Goal: Check status: Check status

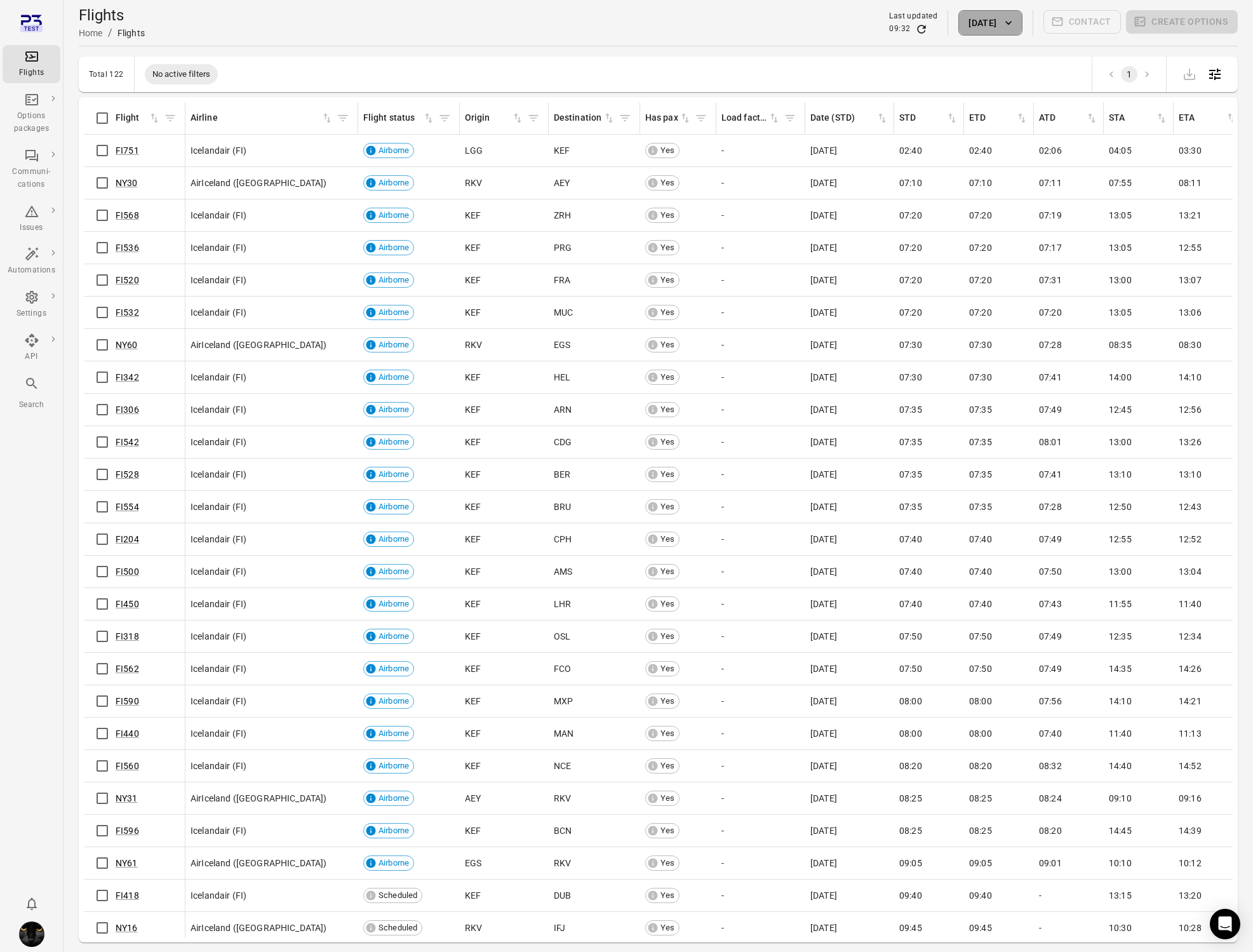
click at [1005, 26] on icon "button" at bounding box center [1008, 23] width 13 height 13
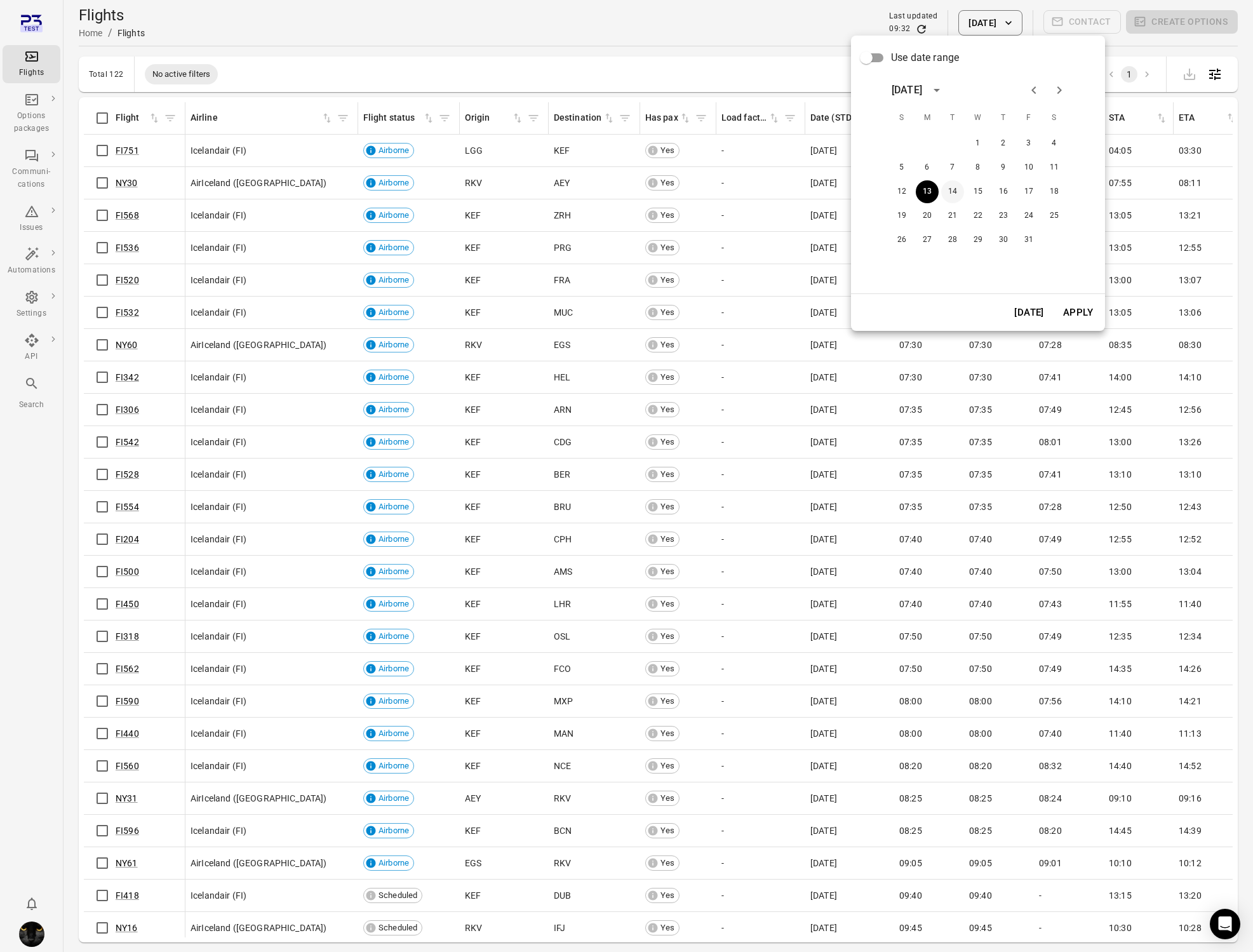
click at [951, 194] on button "14" at bounding box center [952, 191] width 23 height 23
click at [1079, 308] on button "Apply" at bounding box center [1078, 312] width 44 height 26
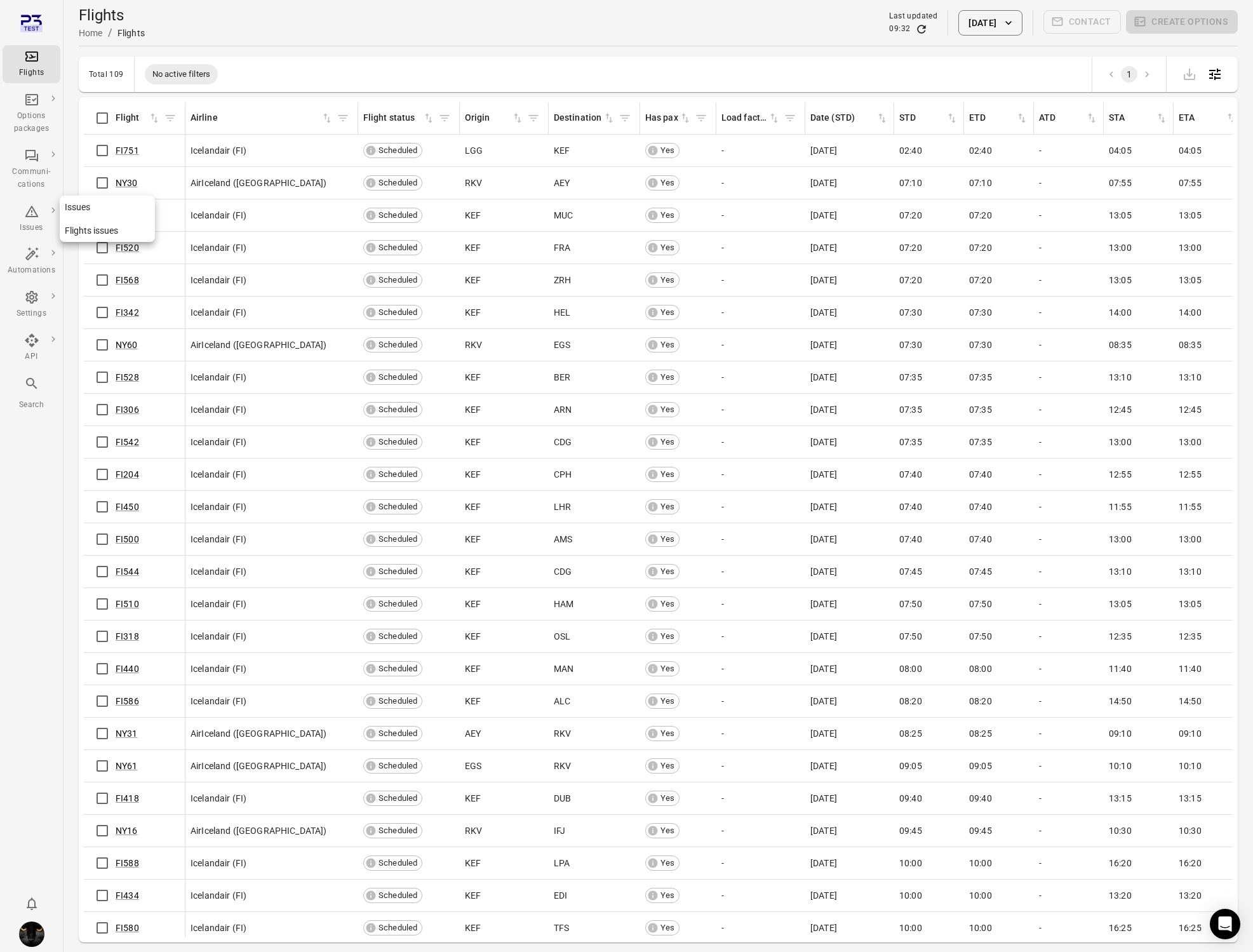
click at [37, 224] on div "Issues" at bounding box center [31, 227] width 48 height 13
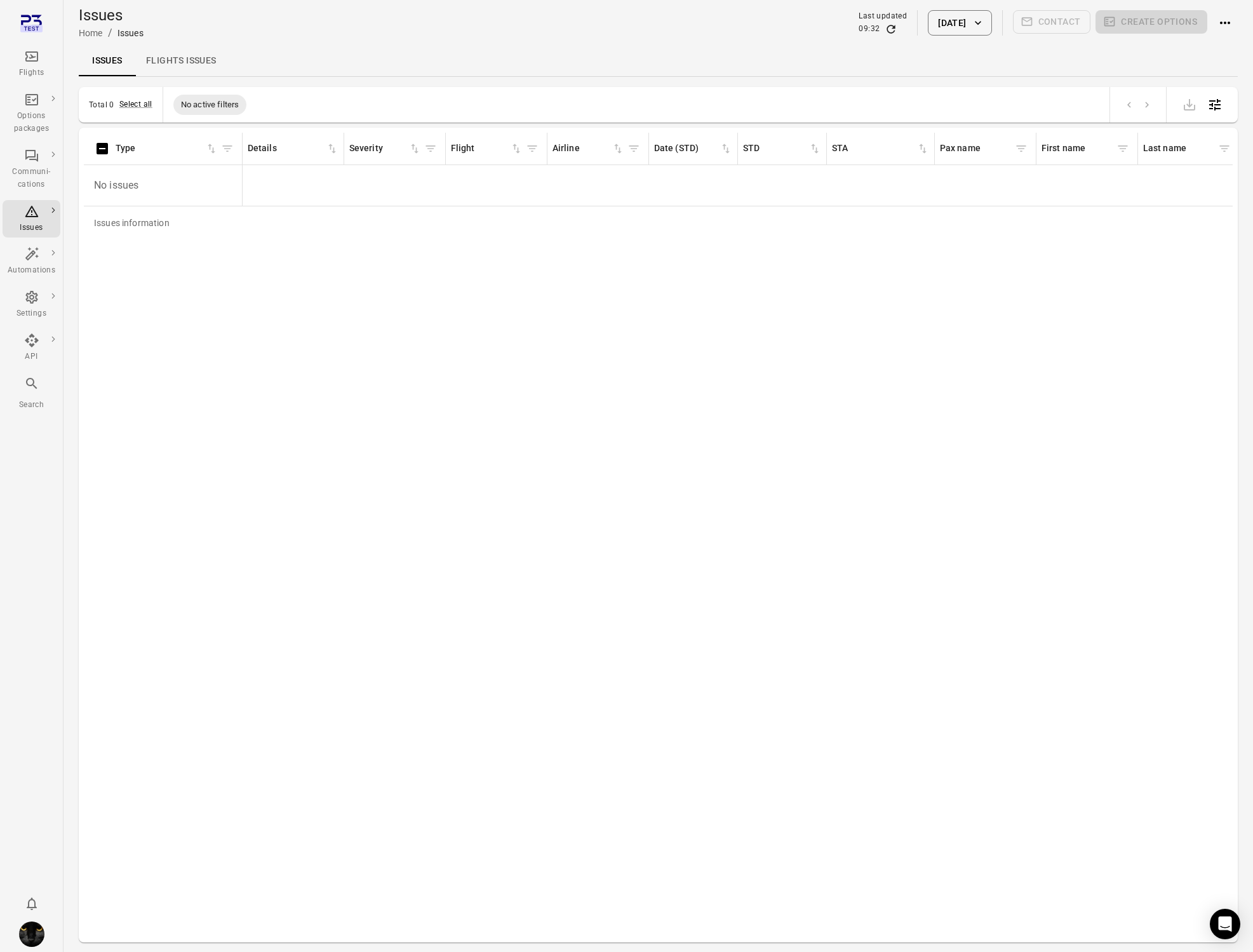
click at [971, 19] on button "[DATE]" at bounding box center [960, 23] width 64 height 25
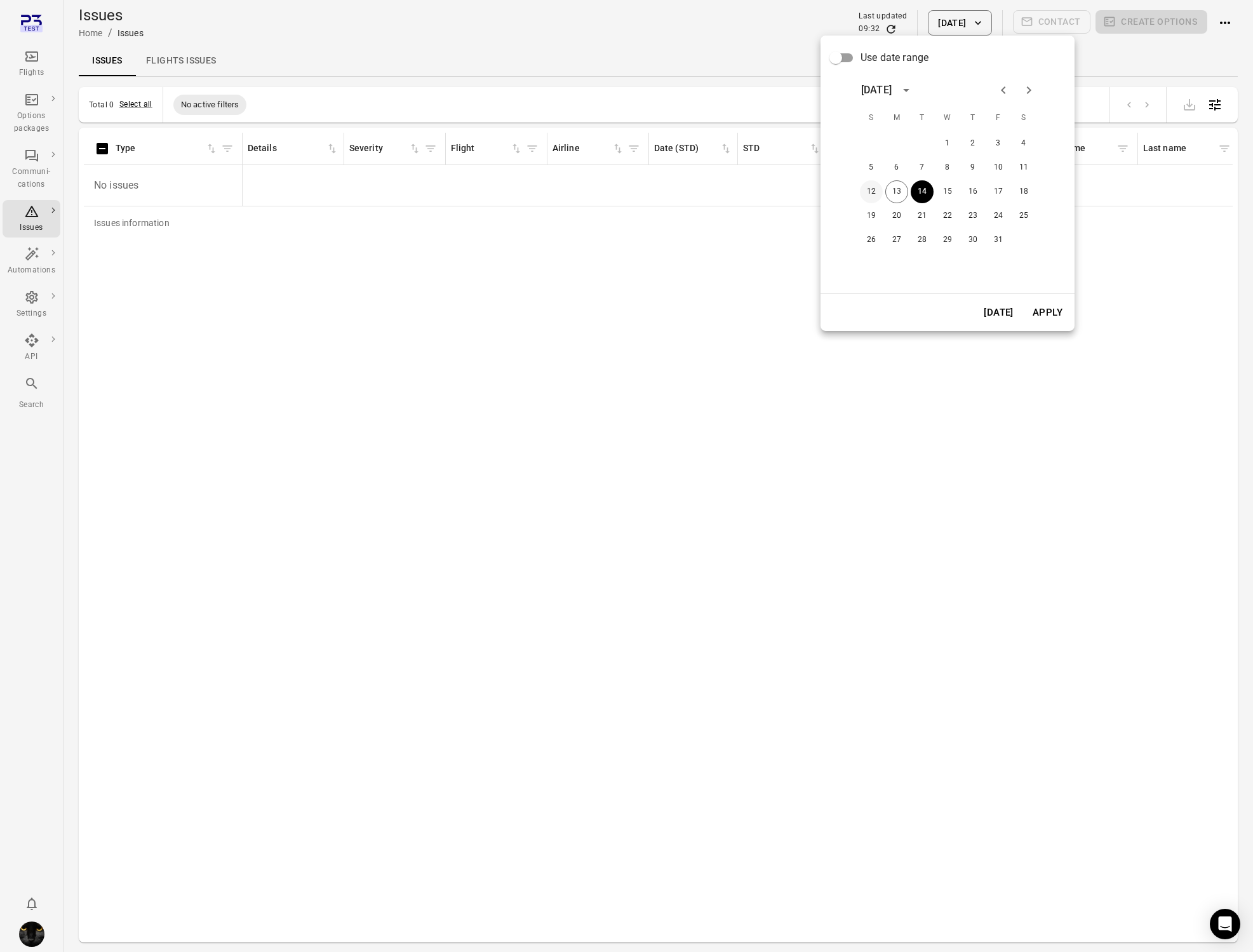
click at [877, 190] on button "12" at bounding box center [871, 191] width 23 height 23
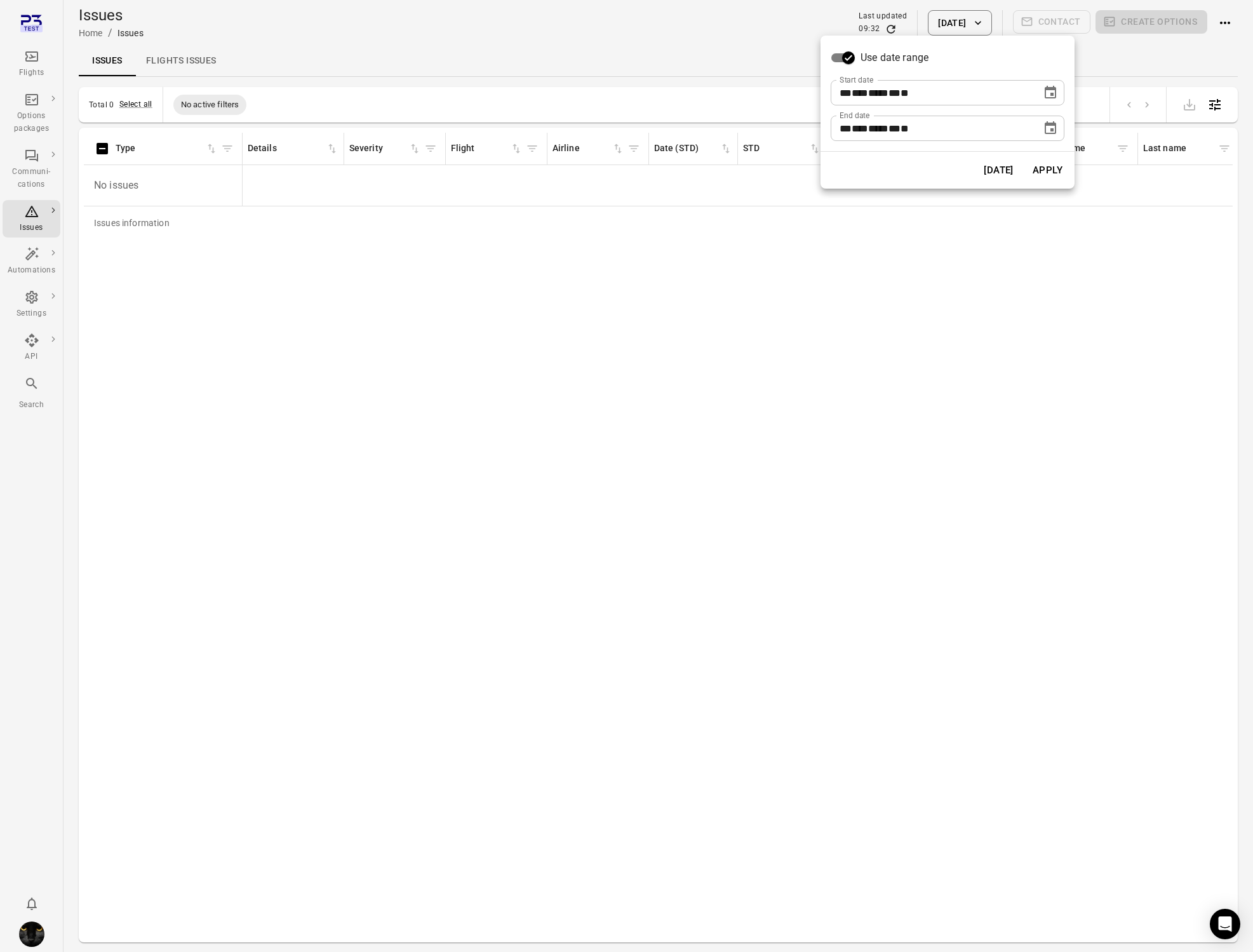
drag, startPoint x: 526, startPoint y: 252, endPoint x: 438, endPoint y: 127, distance: 152.9
click at [518, 226] on div at bounding box center [626, 476] width 1253 height 952
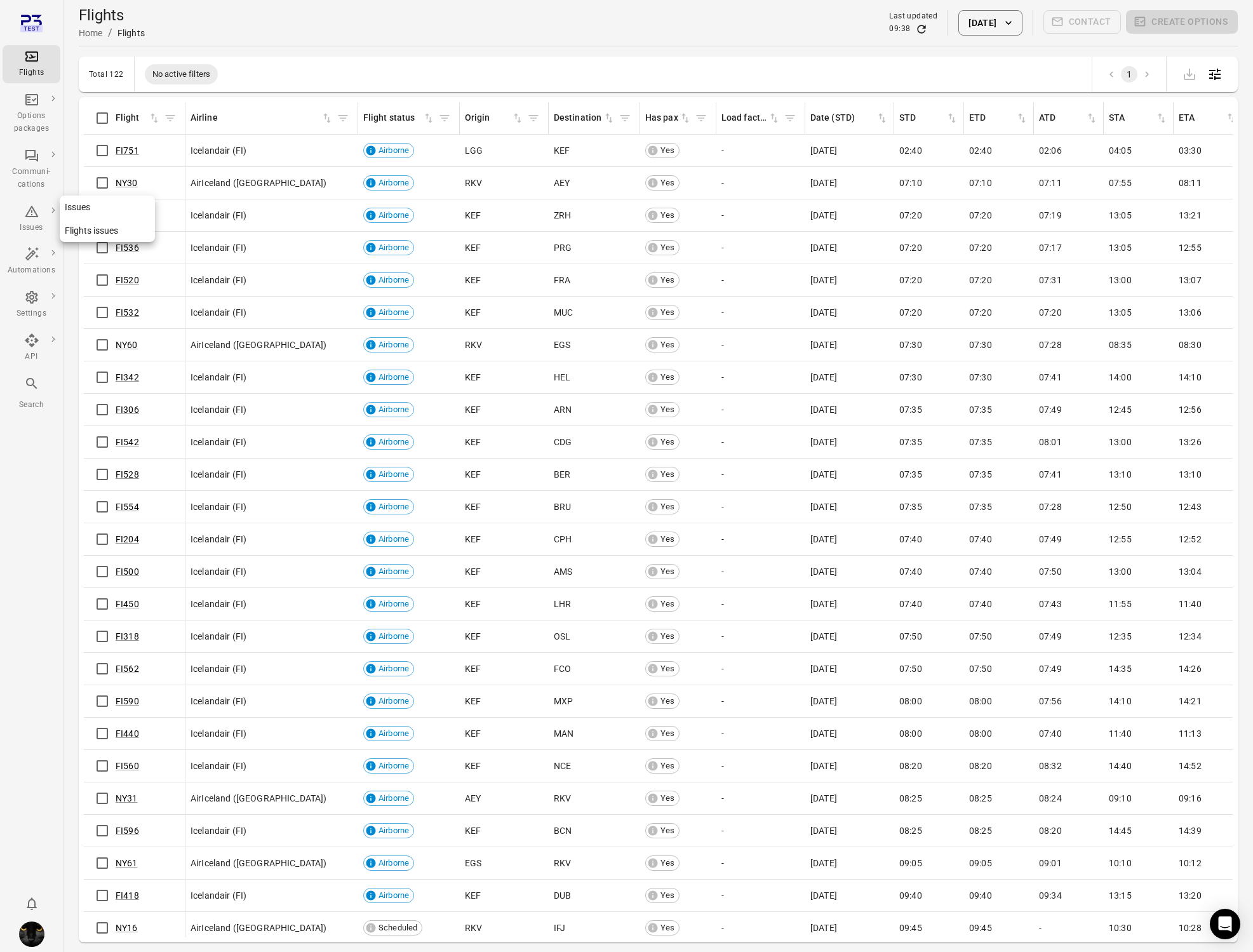
click at [32, 212] on icon "Main navigation" at bounding box center [32, 212] width 16 height 16
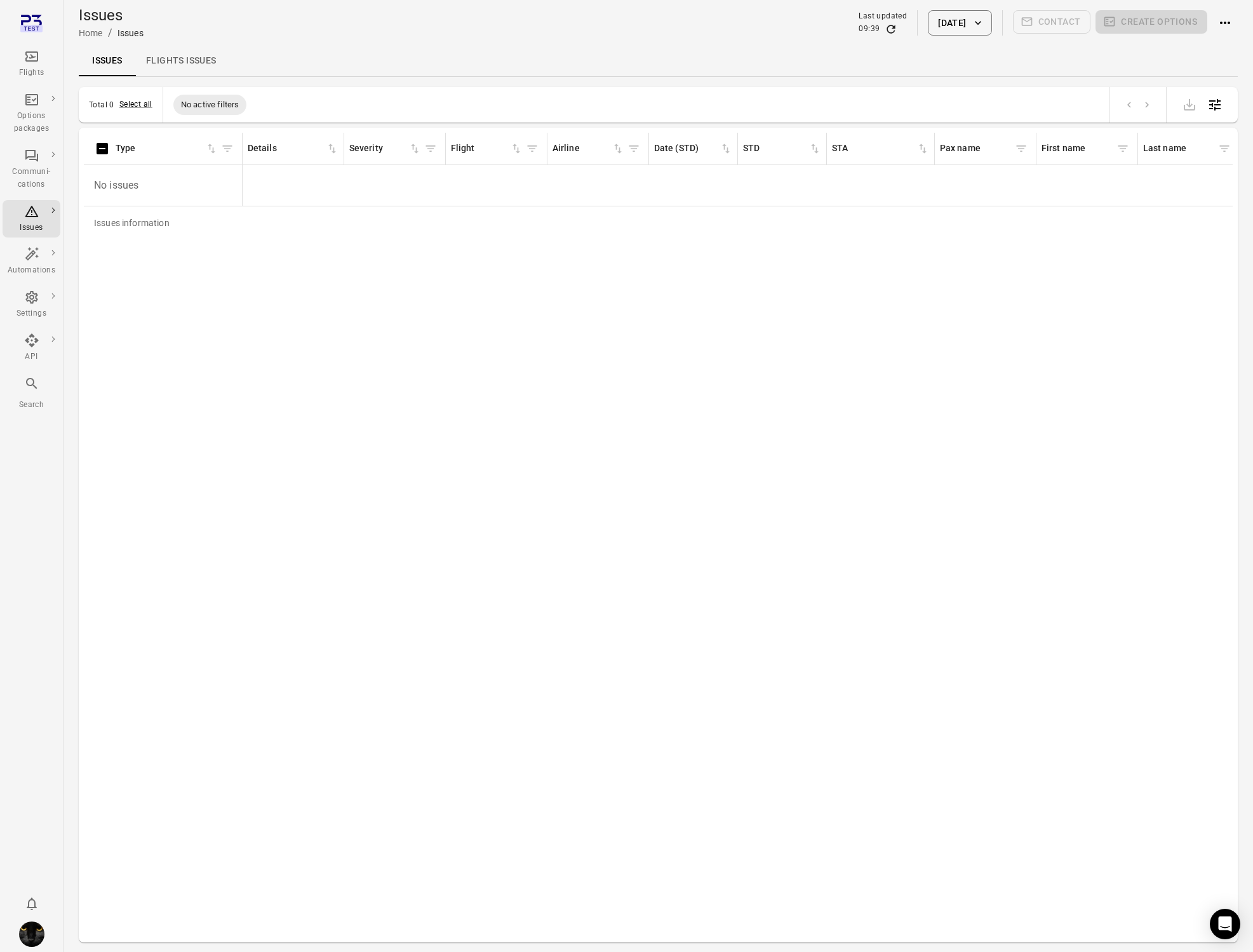
click at [938, 32] on button "[DATE]" at bounding box center [960, 23] width 64 height 25
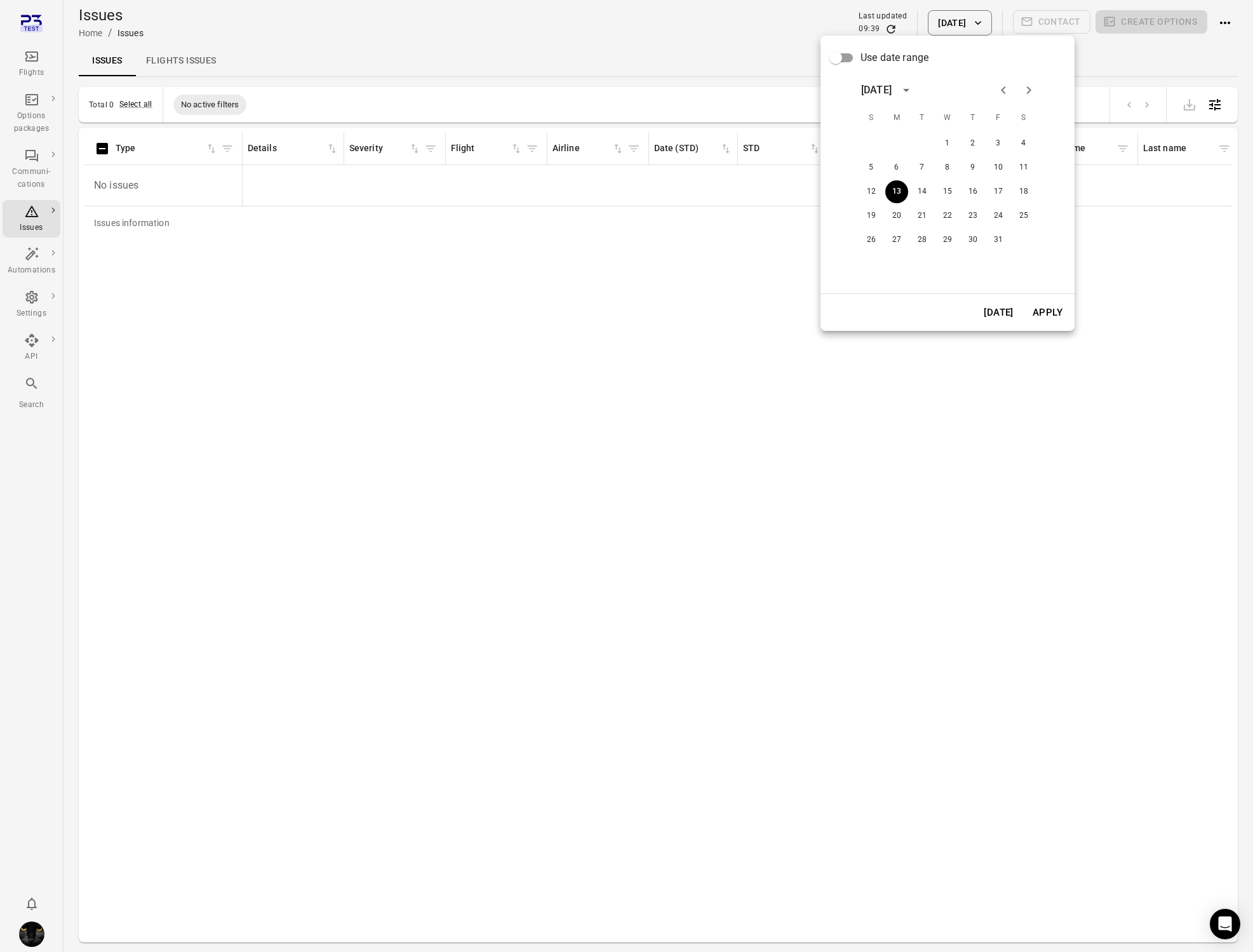
click at [938, 32] on div at bounding box center [626, 476] width 1253 height 952
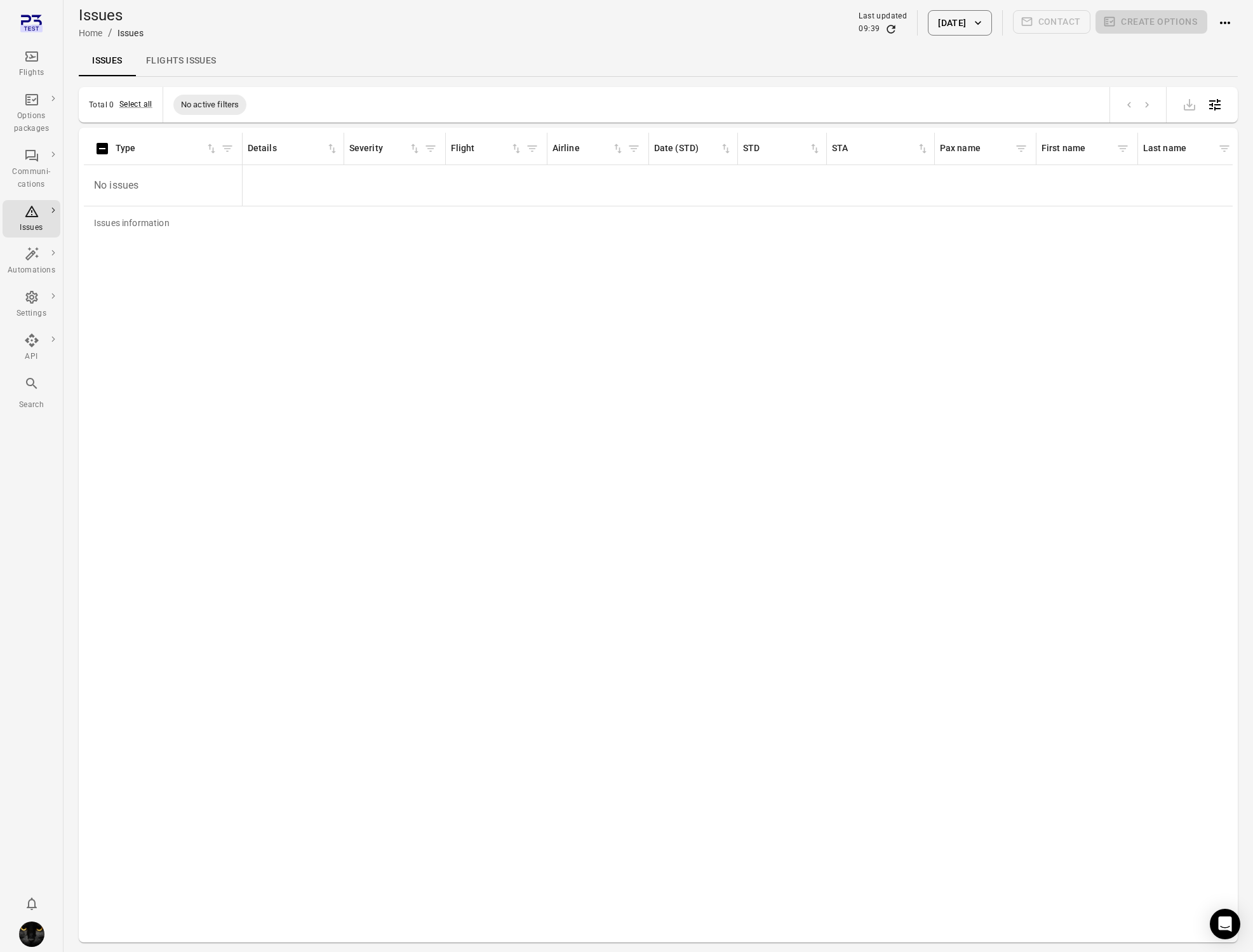
click at [945, 20] on button "[DATE]" at bounding box center [960, 23] width 64 height 25
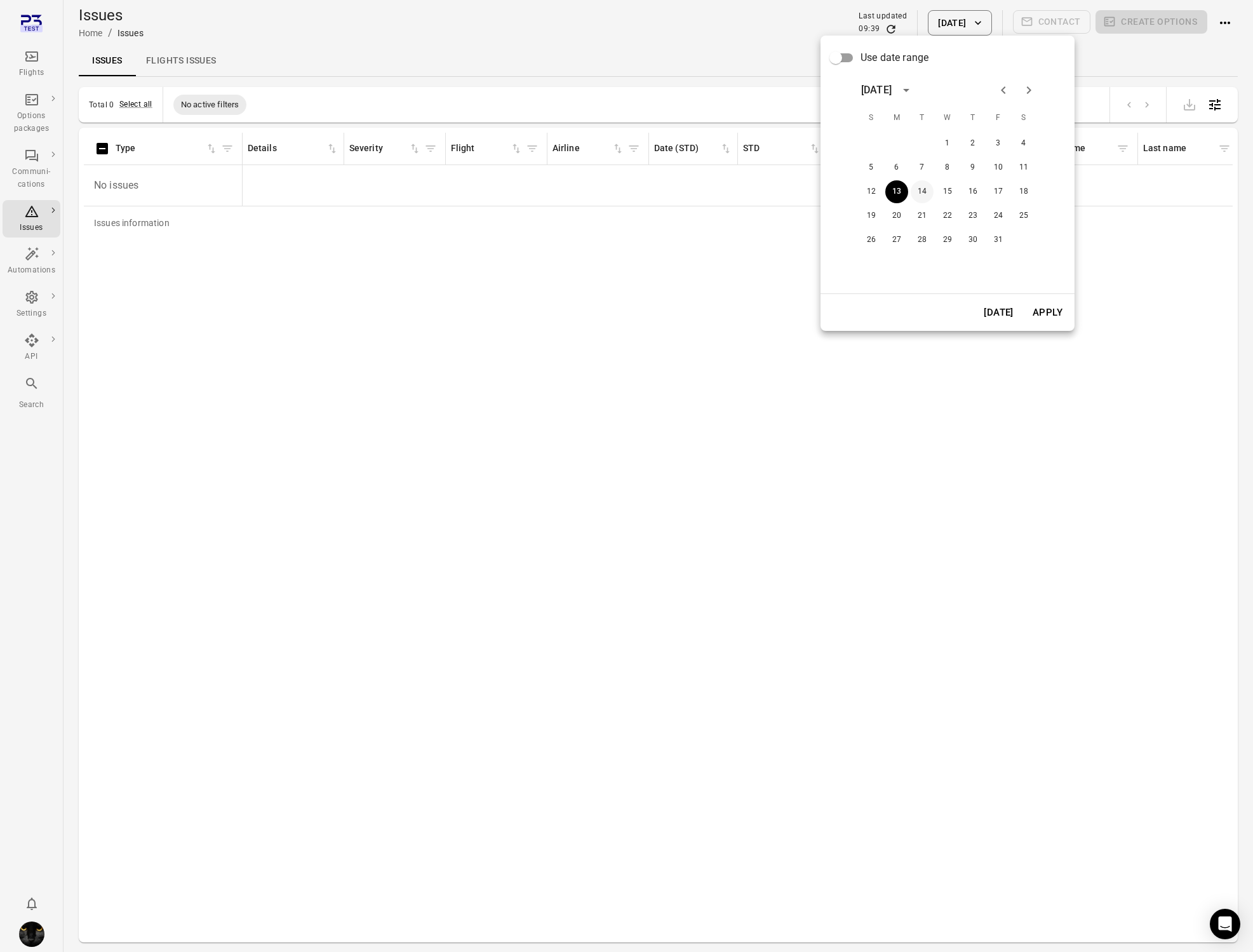
click at [920, 183] on button "14" at bounding box center [922, 191] width 23 height 23
click at [1049, 316] on button "Apply" at bounding box center [1047, 312] width 44 height 26
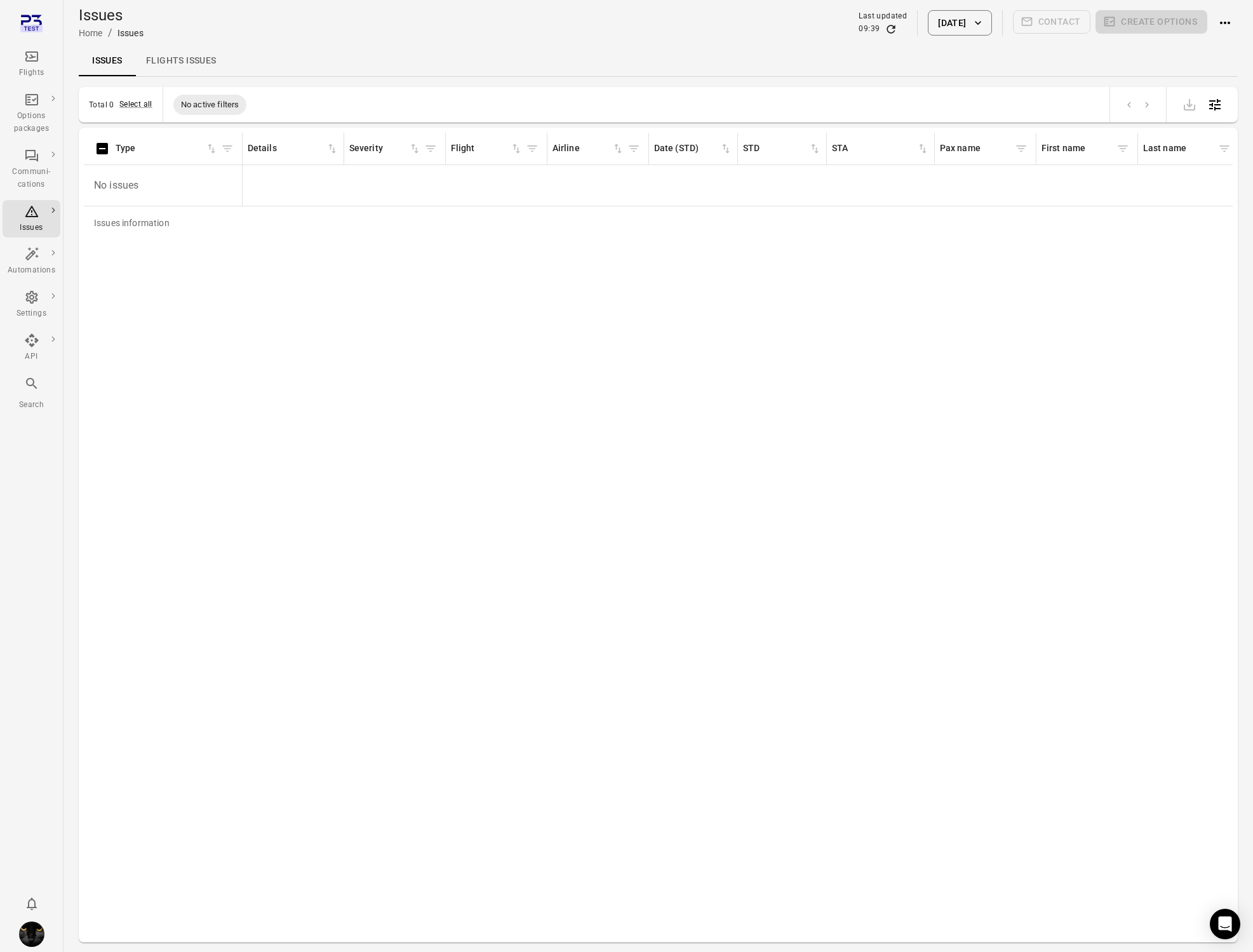
click at [399, 81] on main "Issues Home / Issues Last updated 09:39 [DATE] Contact Create options Issues Fl…" at bounding box center [659, 496] width 1190 height 993
click at [35, 46] on link "Flights" at bounding box center [31, 64] width 58 height 38
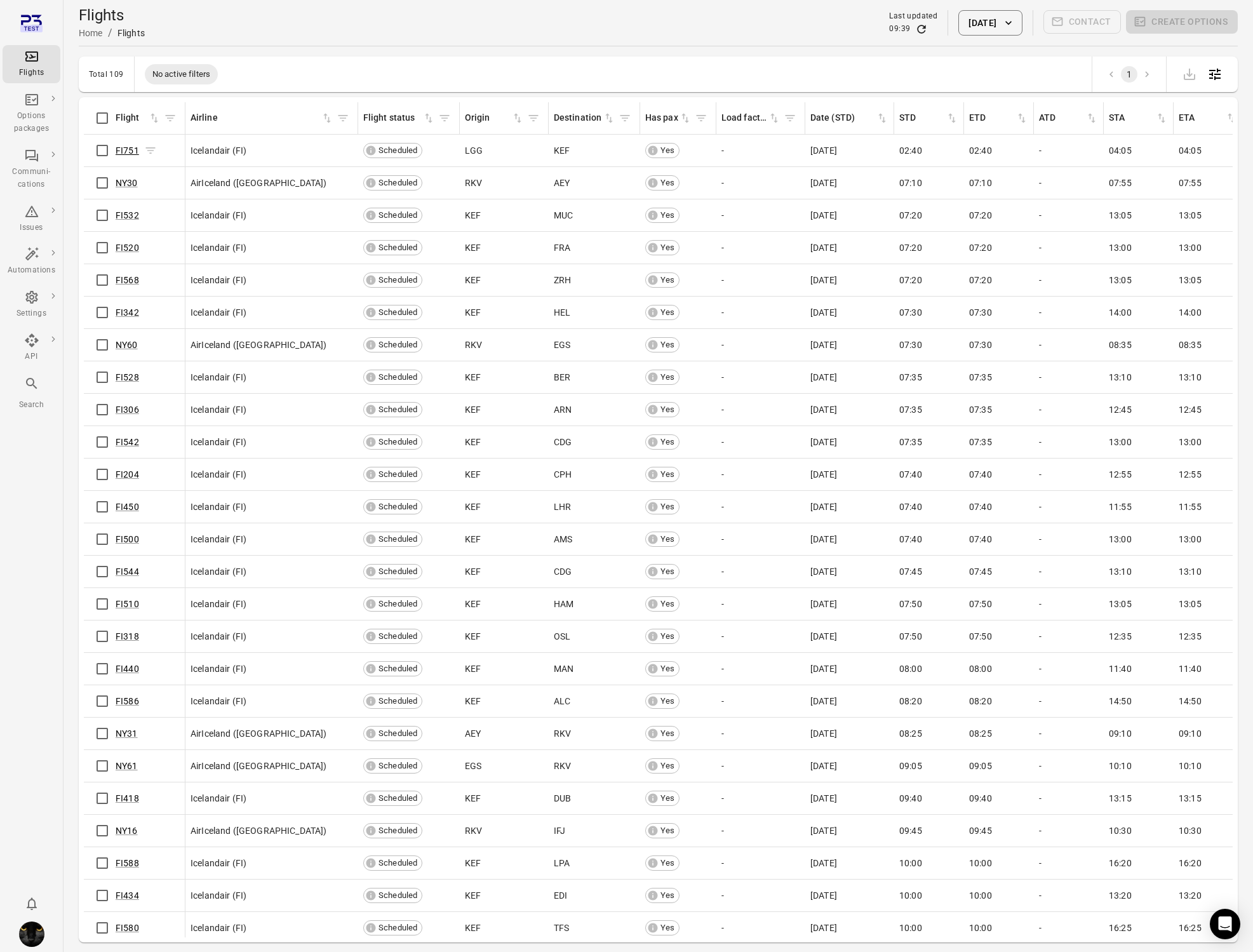
click at [126, 151] on link "FI751" at bounding box center [127, 150] width 24 height 10
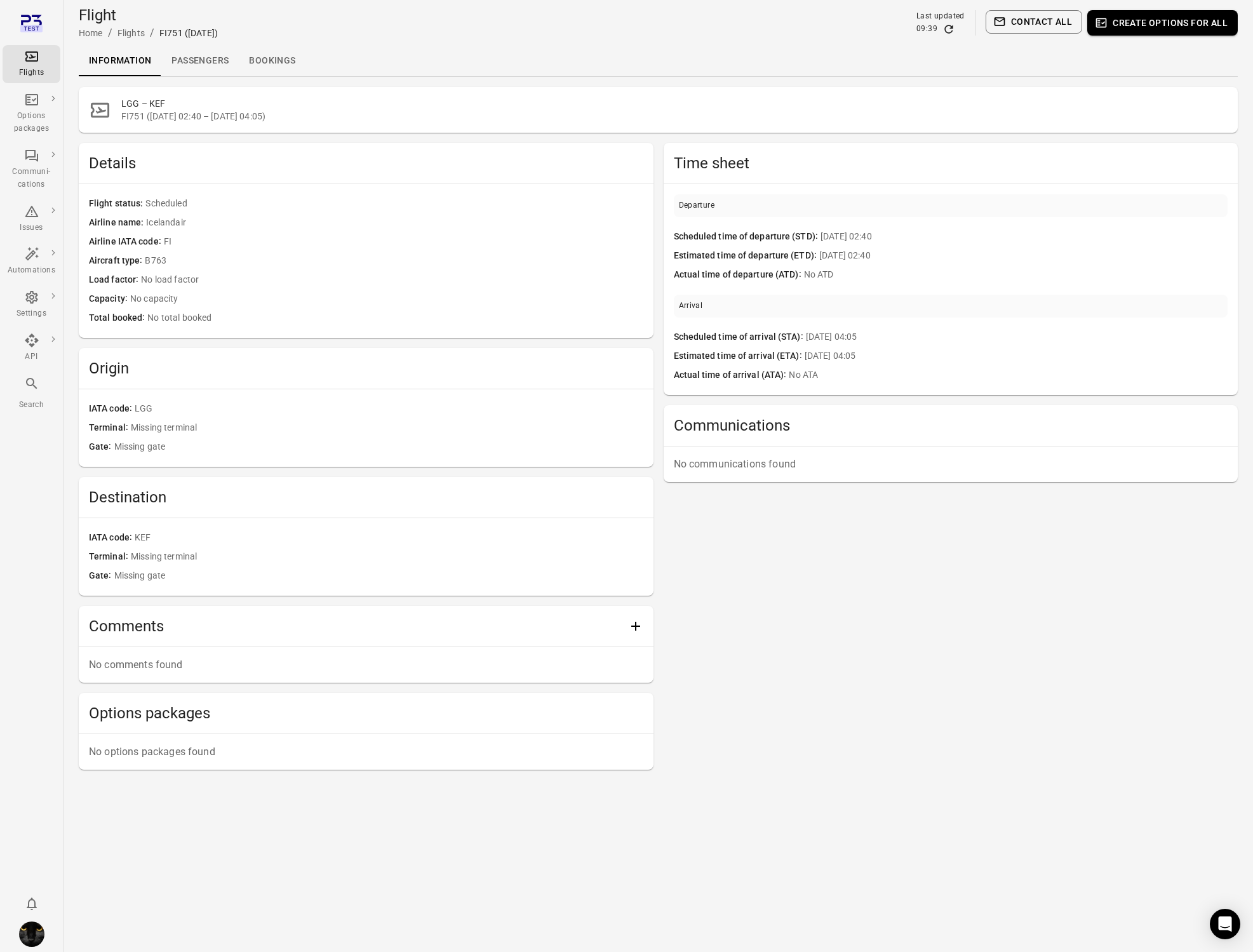
click at [215, 62] on link "Passengers" at bounding box center [200, 61] width 77 height 30
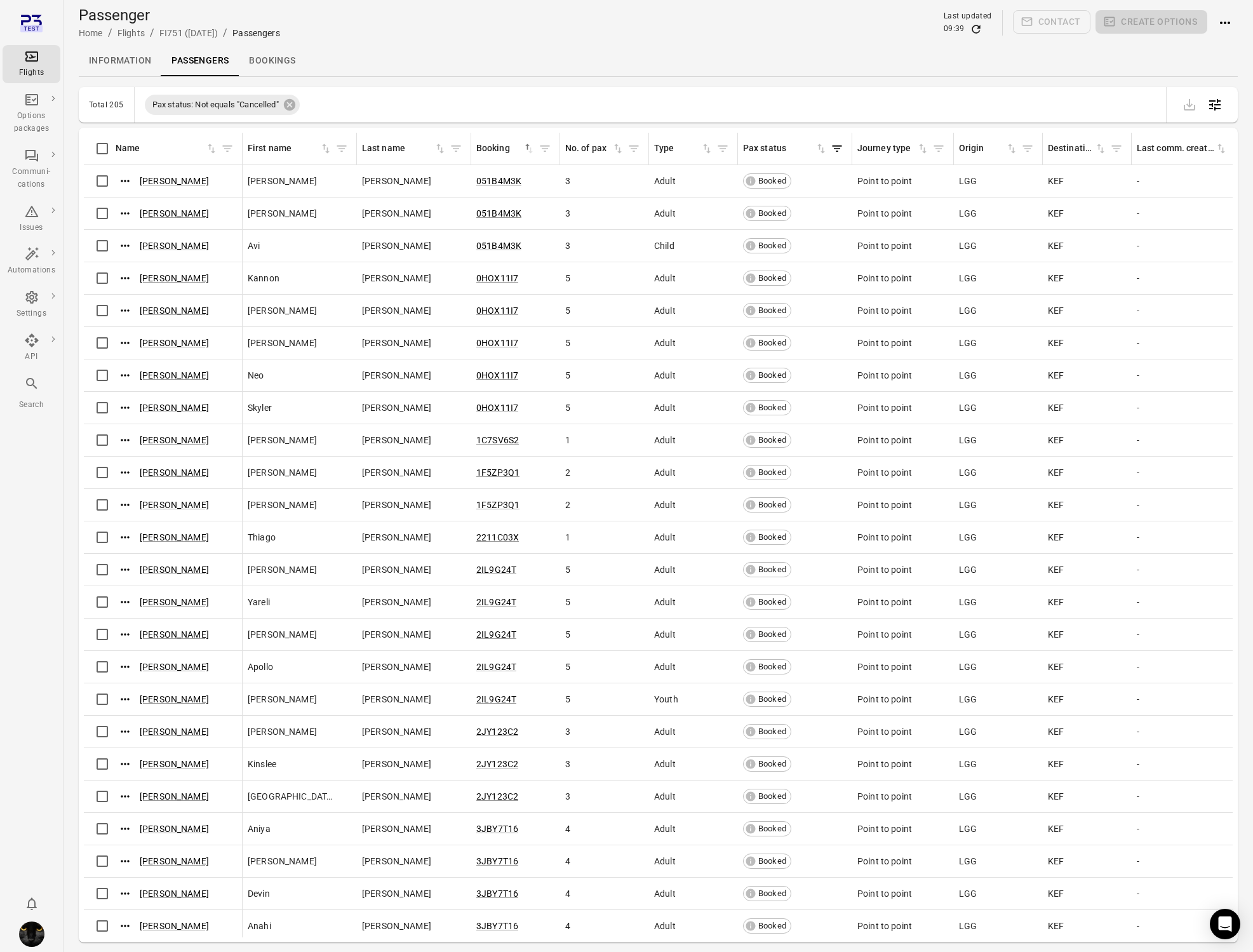
click at [45, 60] on div "Flights" at bounding box center [31, 64] width 48 height 30
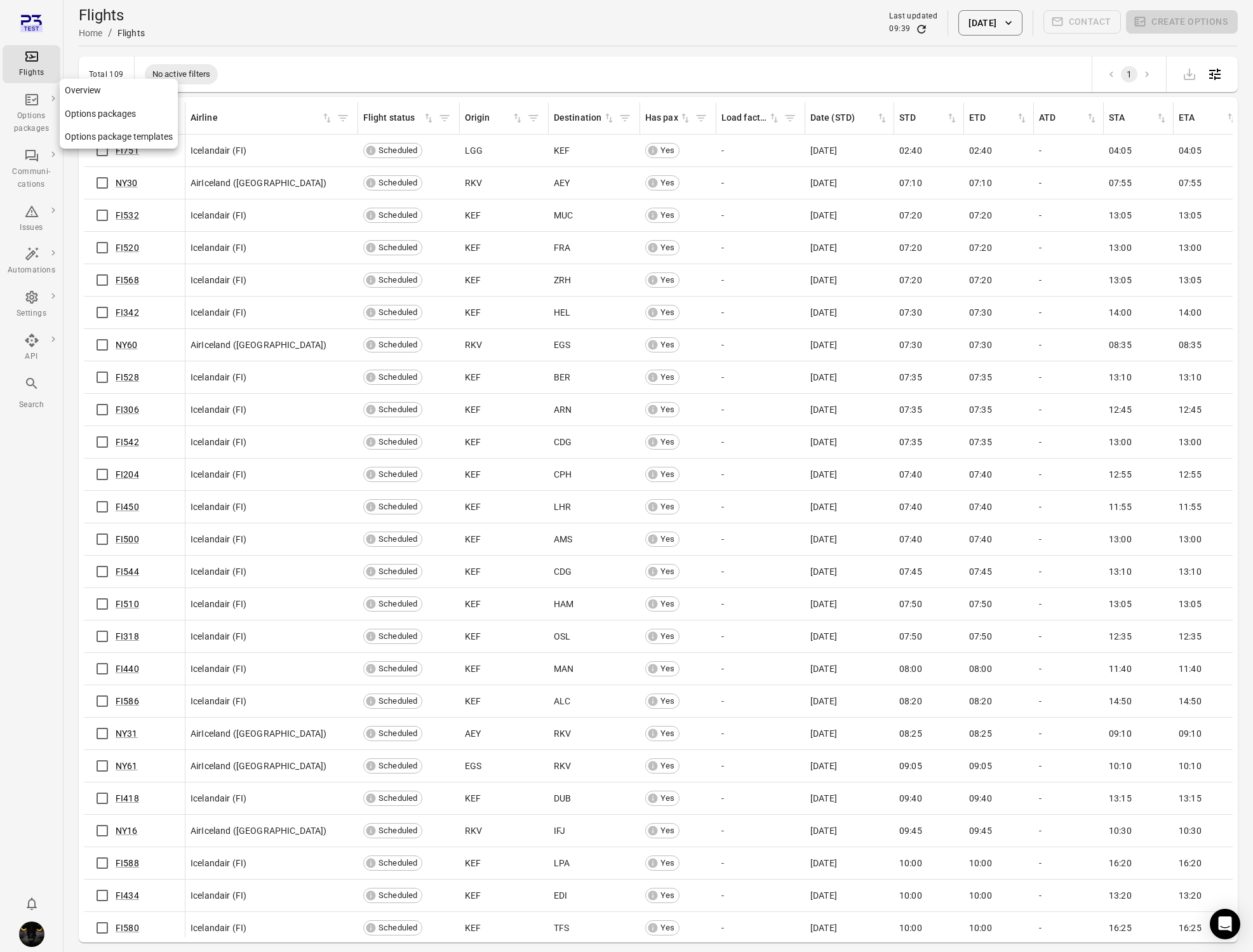
click at [30, 107] on div "Options packages" at bounding box center [31, 114] width 48 height 43
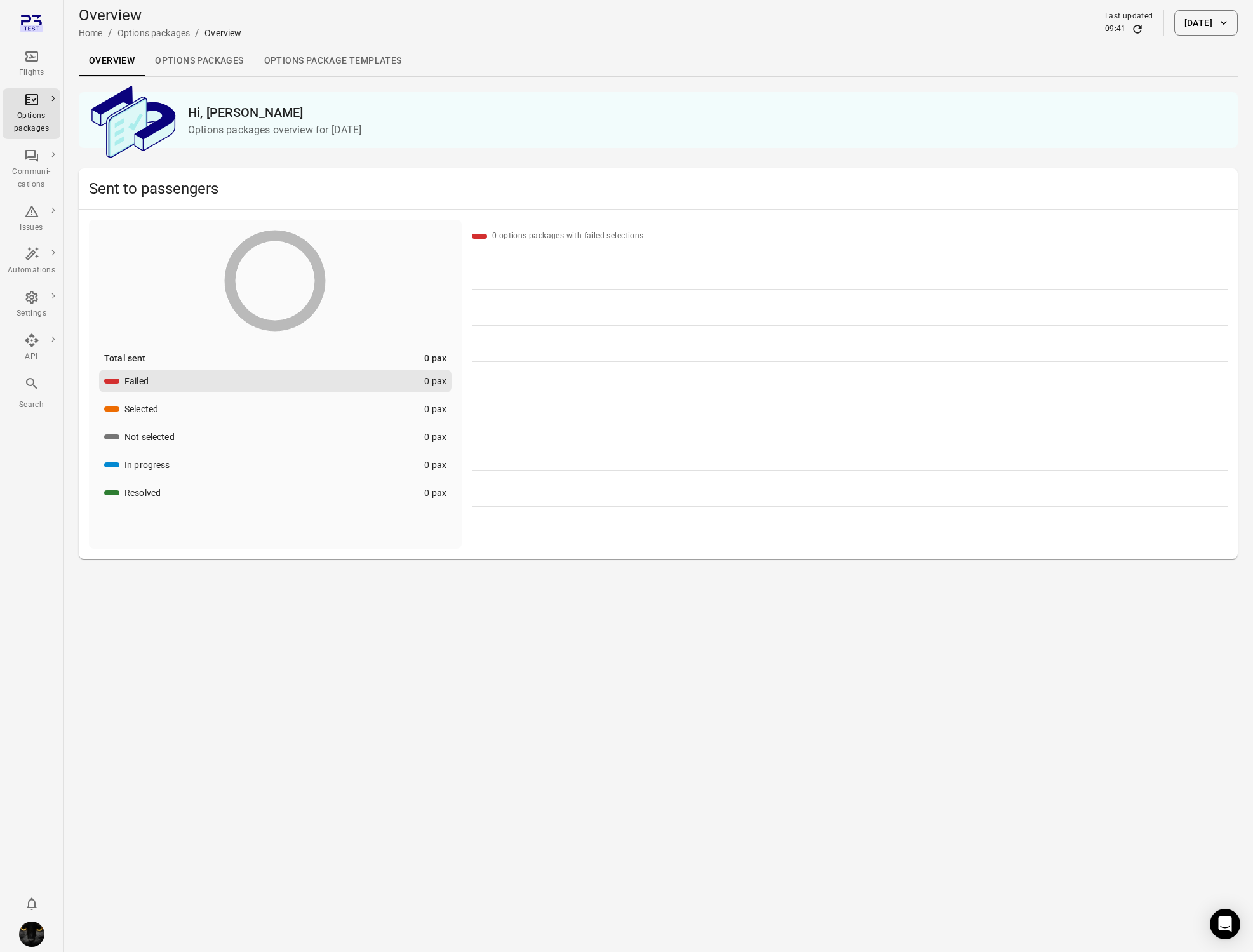
click at [32, 61] on icon "Main navigation" at bounding box center [31, 56] width 13 height 10
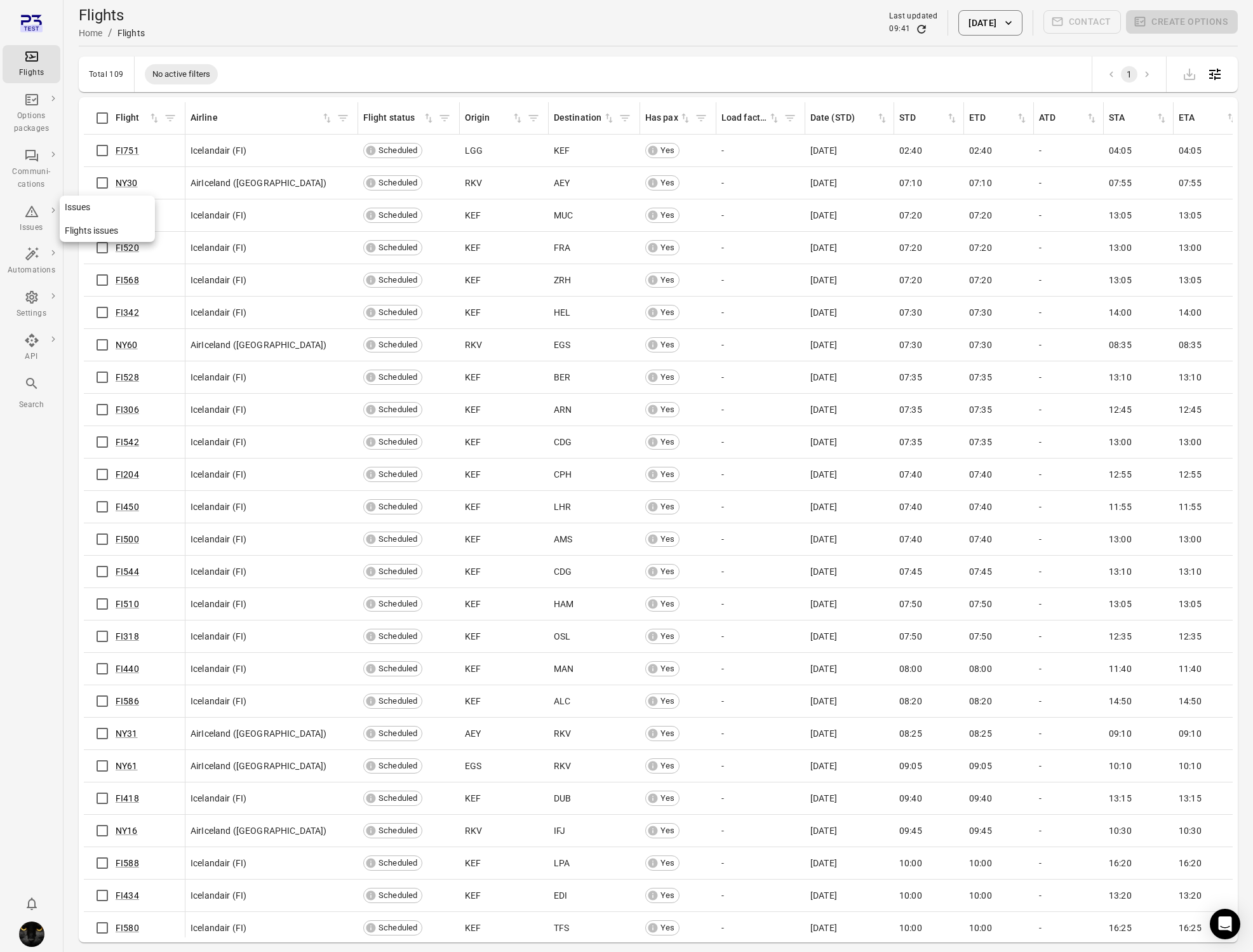
click at [35, 230] on div "Issues" at bounding box center [31, 227] width 48 height 13
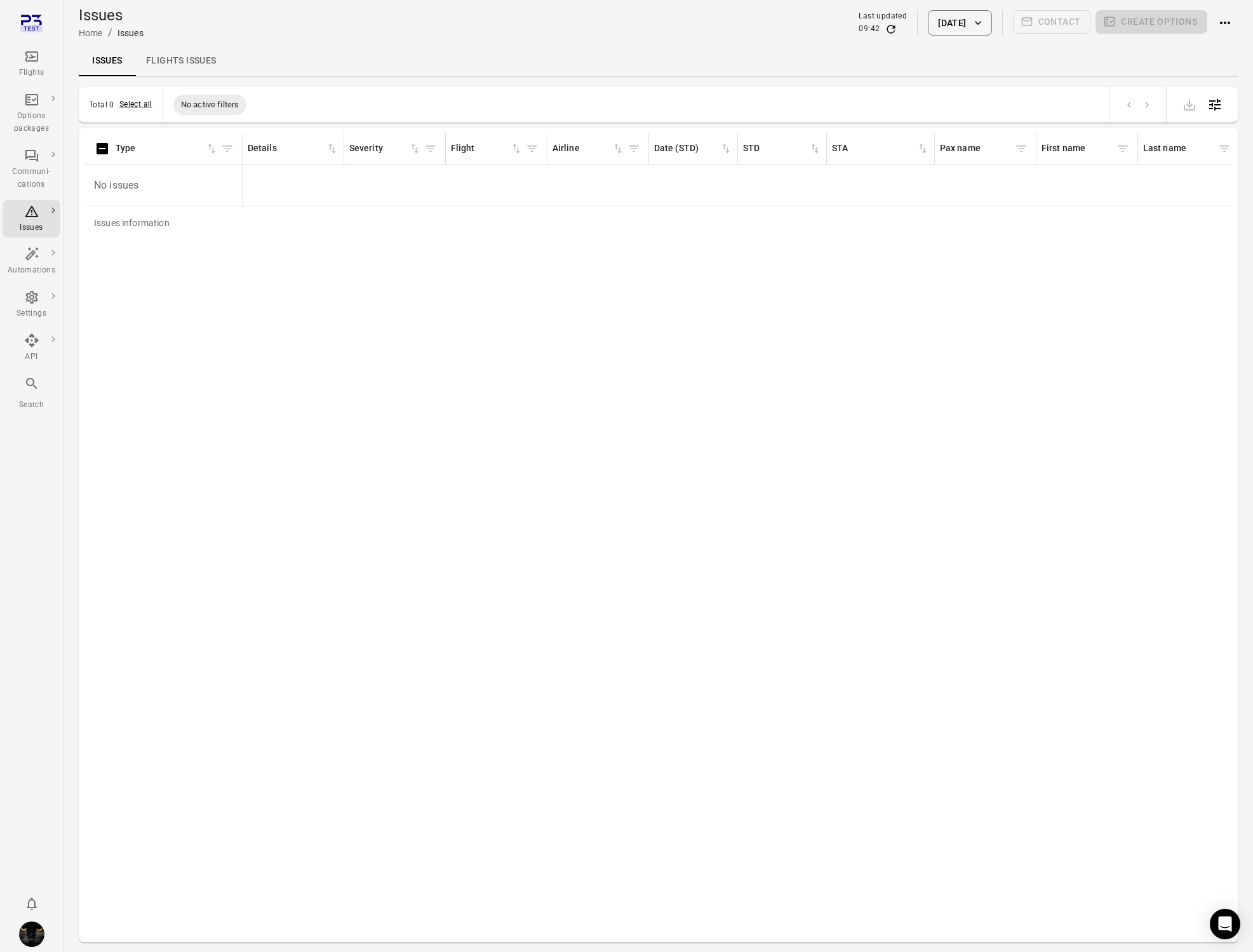
click at [28, 77] on div "Flights" at bounding box center [31, 73] width 48 height 13
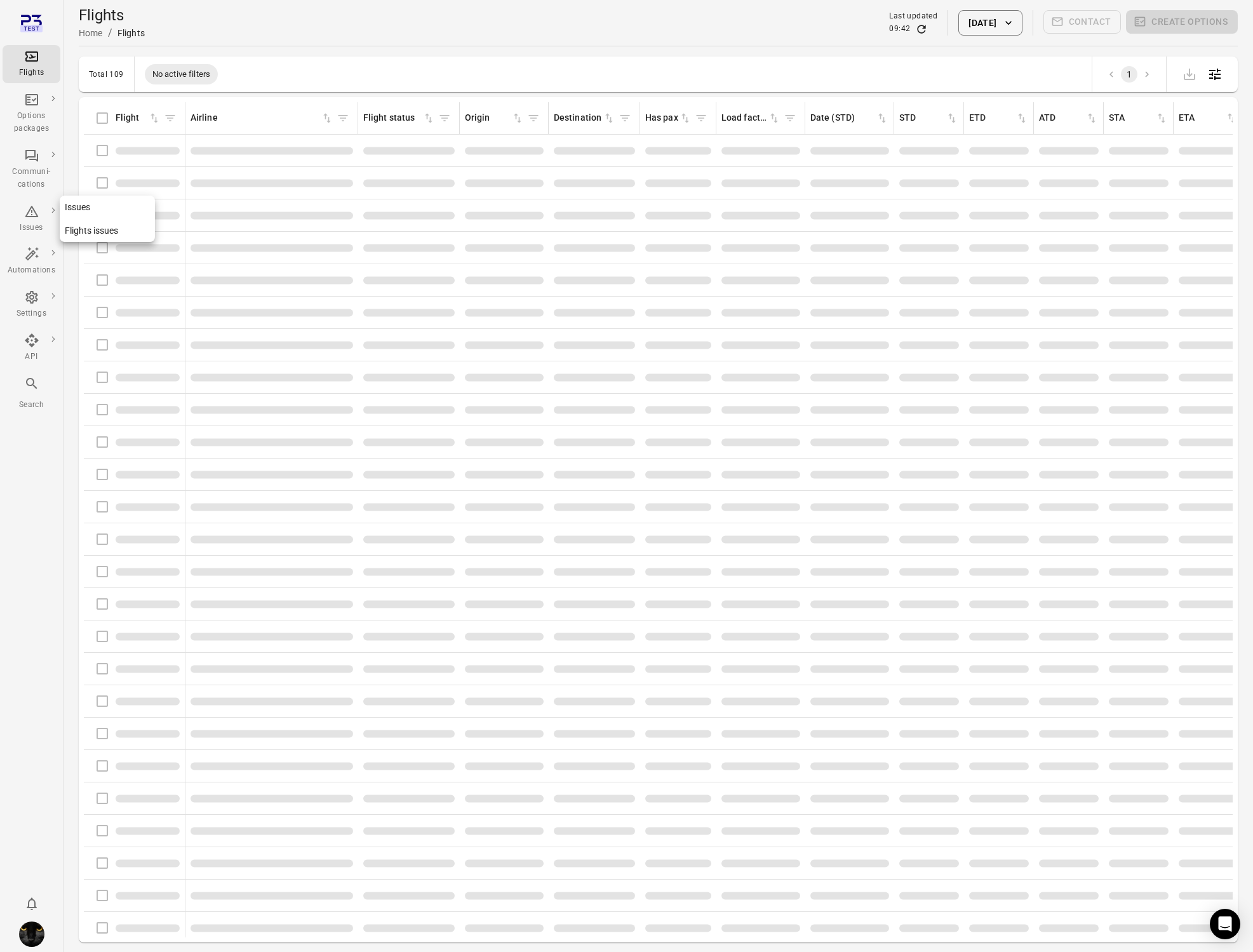
click at [34, 225] on div "Issues" at bounding box center [31, 227] width 48 height 13
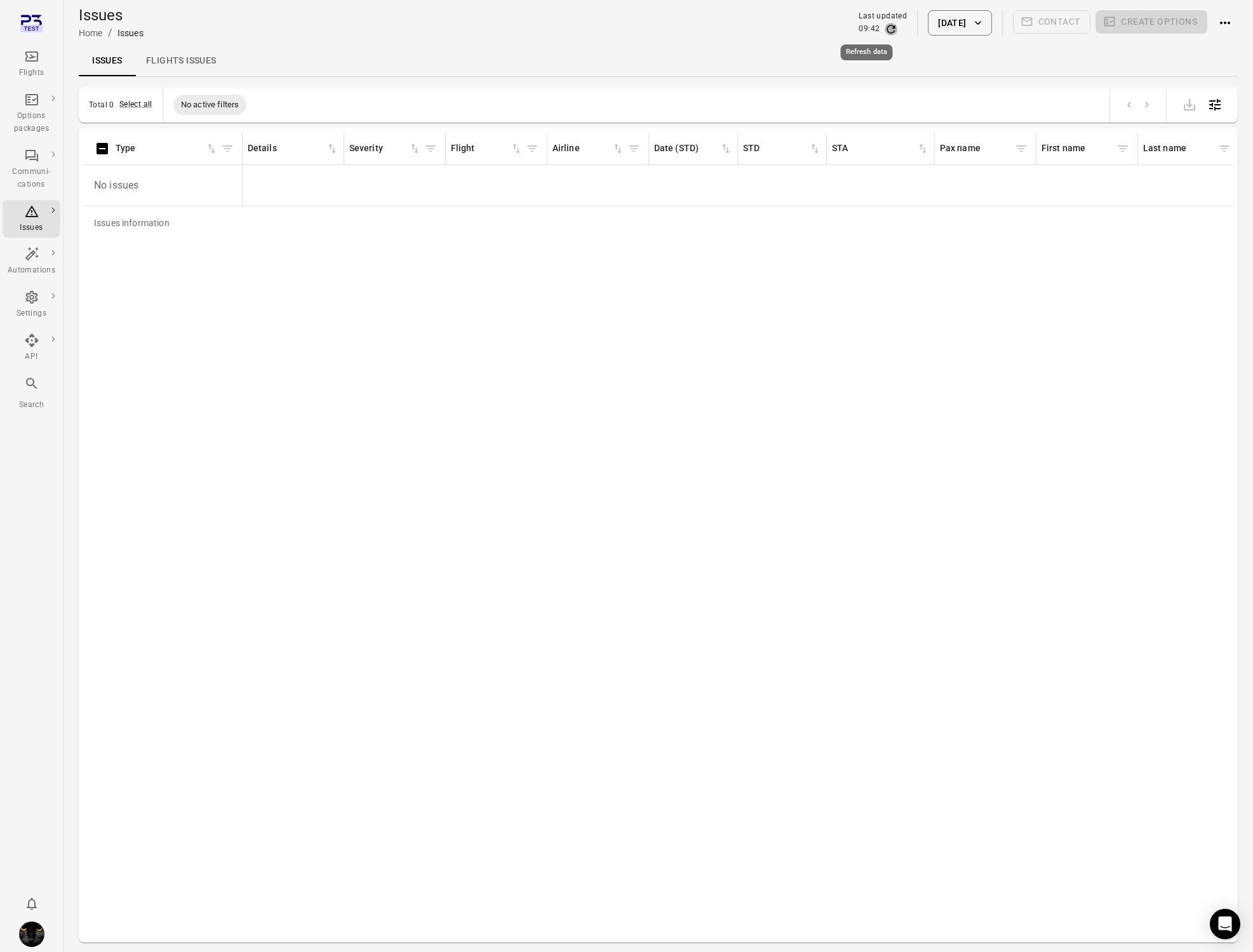
click at [885, 31] on icon "Refresh data" at bounding box center [891, 28] width 13 height 13
